Goal: Transaction & Acquisition: Book appointment/travel/reservation

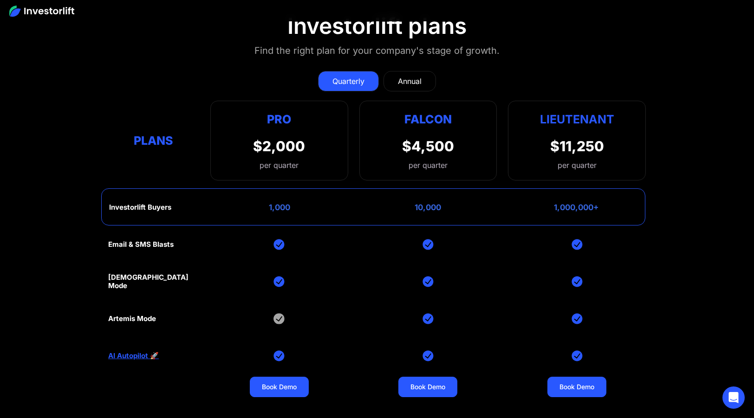
scroll to position [3883, 0]
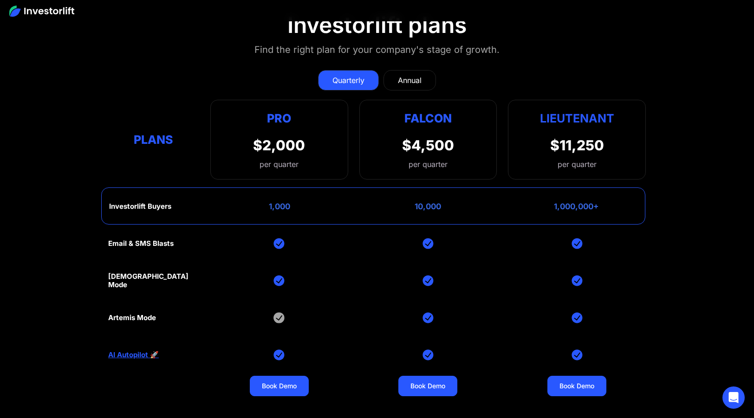
click at [366, 76] on link "Quarterly" at bounding box center [348, 80] width 61 height 20
click at [410, 75] on div "Annual" at bounding box center [410, 80] width 24 height 11
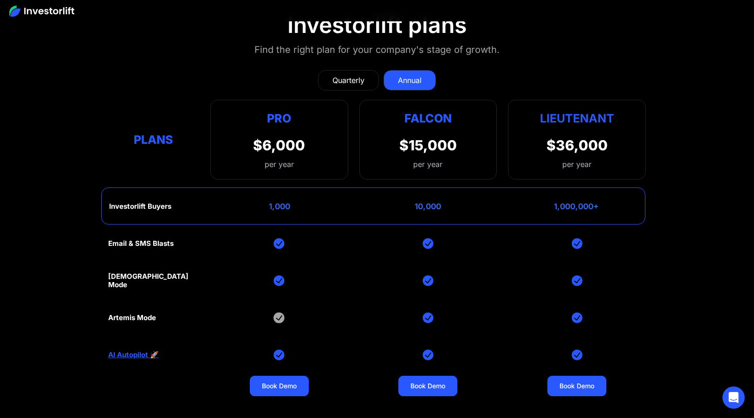
click at [364, 75] on div "Quarterly" at bounding box center [348, 80] width 32 height 11
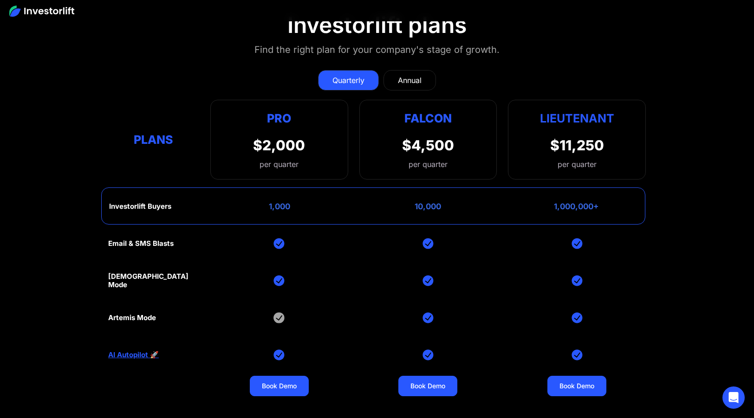
click at [416, 75] on div "Annual" at bounding box center [410, 80] width 24 height 11
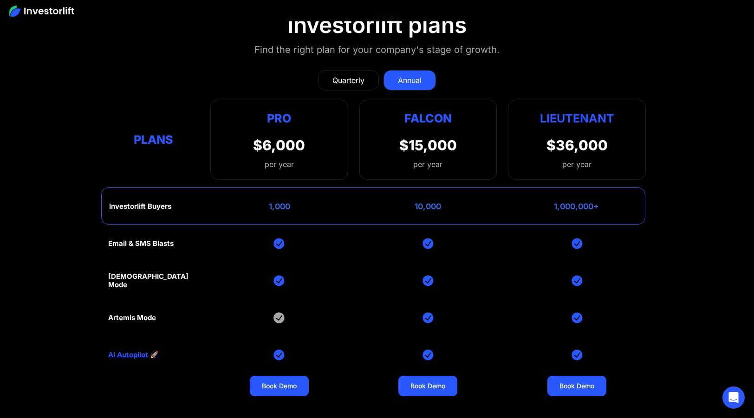
click at [365, 72] on link "Quarterly" at bounding box center [348, 80] width 61 height 20
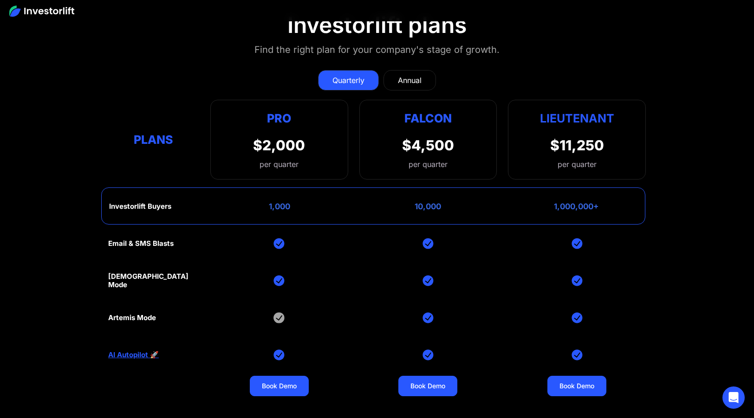
click at [363, 75] on div "Quarterly" at bounding box center [348, 80] width 32 height 11
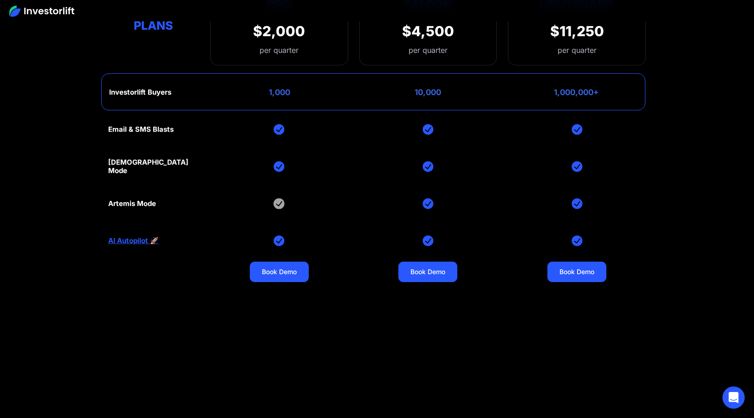
scroll to position [4007, 0]
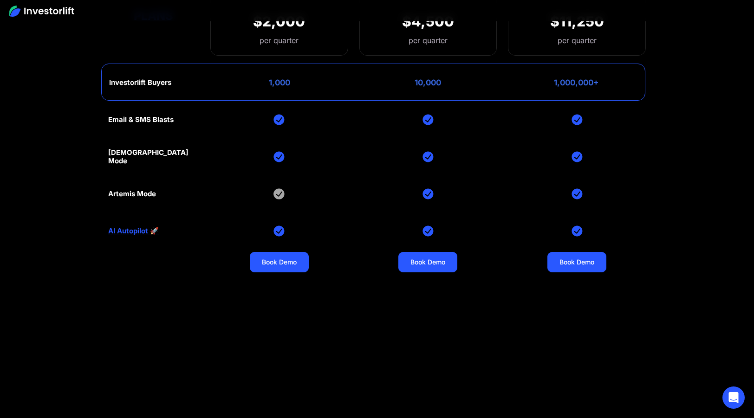
click at [278, 189] on img at bounding box center [279, 194] width 11 height 11
click at [283, 151] on img at bounding box center [279, 156] width 11 height 11
click at [280, 114] on img at bounding box center [279, 119] width 11 height 11
click at [284, 256] on link "Book Demo" at bounding box center [279, 262] width 59 height 20
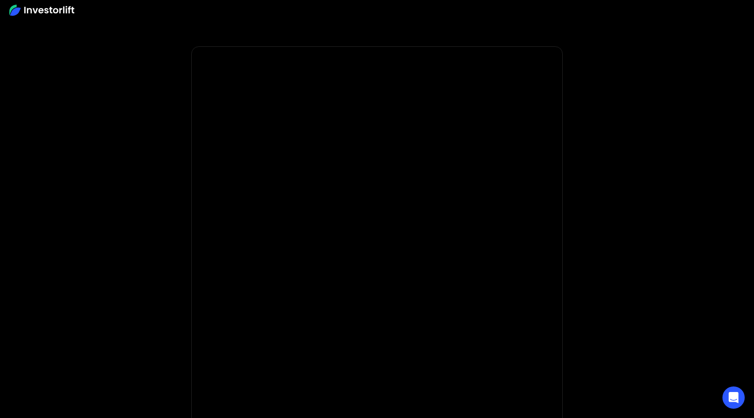
click at [25, 6] on img at bounding box center [41, 10] width 65 height 11
